Goal: Transaction & Acquisition: Purchase product/service

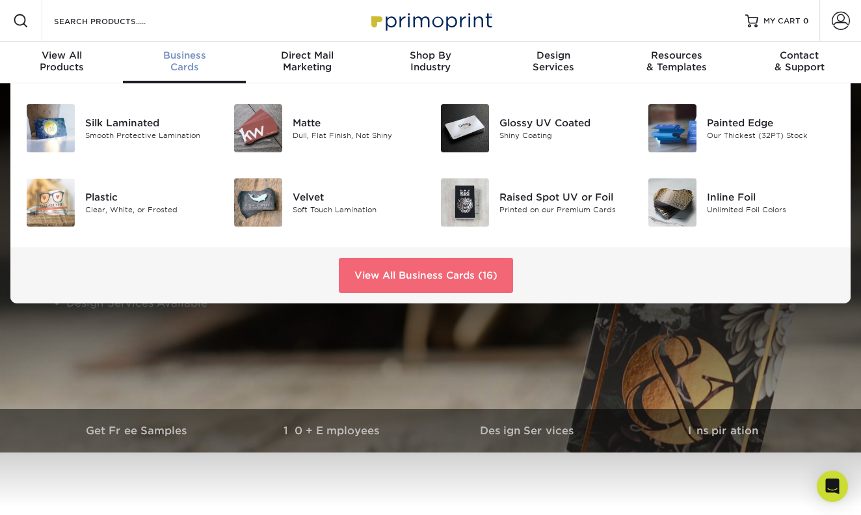
click at [477, 276] on link "View All Business Cards (16)" at bounding box center [426, 275] width 174 height 35
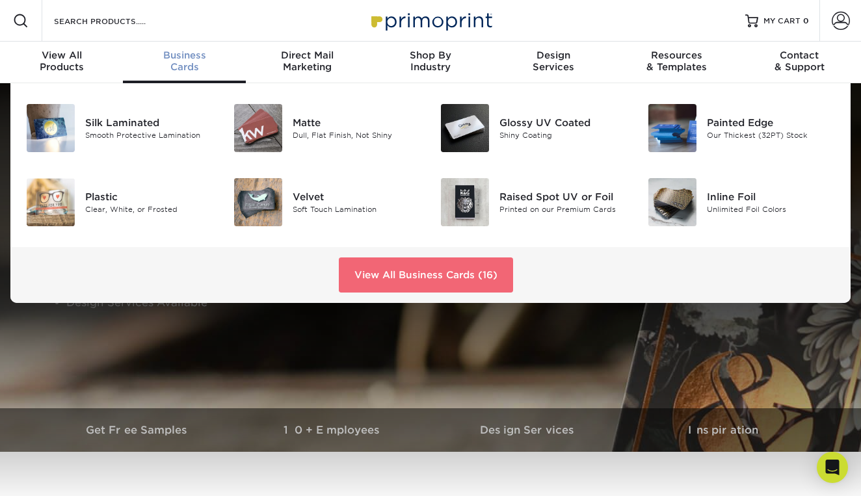
click at [414, 269] on link "View All Business Cards (16)" at bounding box center [426, 275] width 174 height 35
click at [141, 187] on div "Plastic Clear, White, or Frosted" at bounding box center [154, 202] width 138 height 48
